Goal: Information Seeking & Learning: Find specific fact

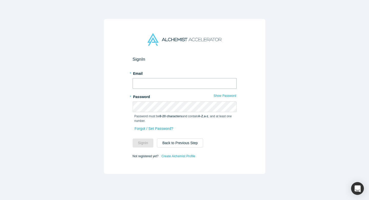
type input "[PERSON_NAME][EMAIL_ADDRESS][DOMAIN_NAME]"
click at [144, 145] on button "Sign In" at bounding box center [143, 143] width 21 height 9
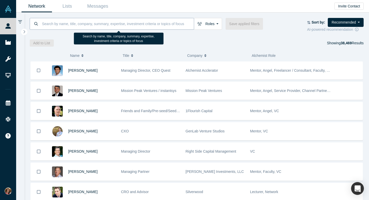
click at [84, 24] on input at bounding box center [118, 24] width 153 height 12
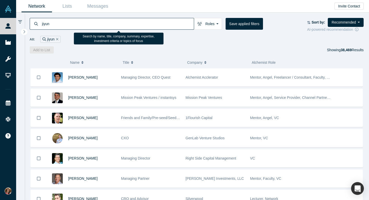
type input "jiyun"
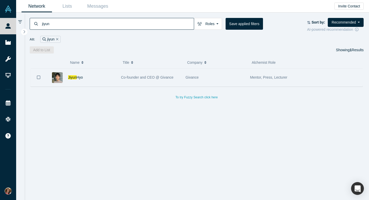
click at [109, 81] on div "[PERSON_NAME]" at bounding box center [92, 78] width 48 height 18
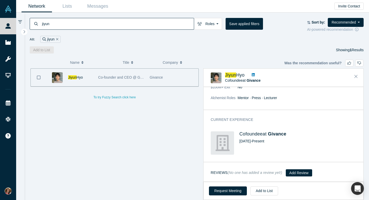
scroll to position [74, 0]
click at [357, 77] on icon "Close" at bounding box center [356, 76] width 3 height 3
